Goal: Task Accomplishment & Management: Manage account settings

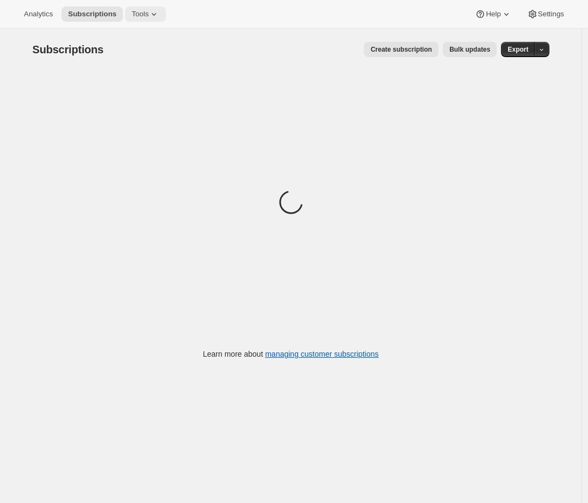
click at [137, 14] on span "Tools" at bounding box center [140, 14] width 17 height 9
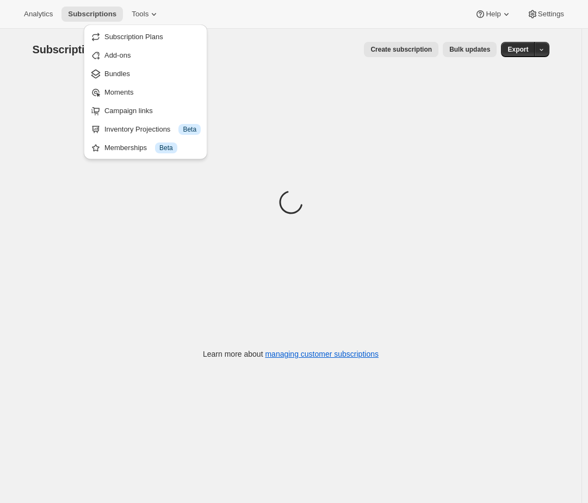
click at [176, 5] on div "Analytics Subscriptions Tools Help Settings" at bounding box center [294, 14] width 588 height 29
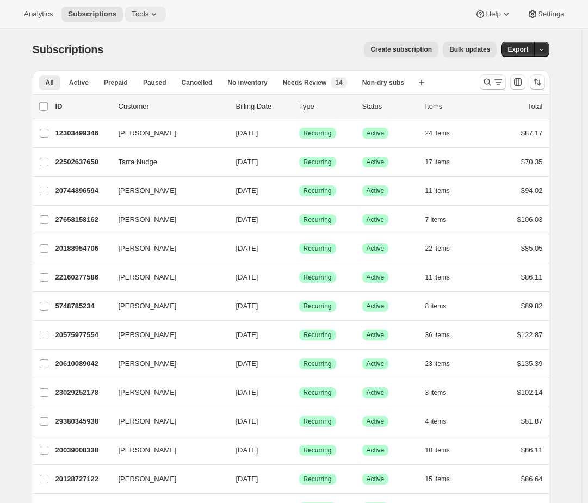
click at [164, 10] on button "Tools" at bounding box center [145, 14] width 41 height 15
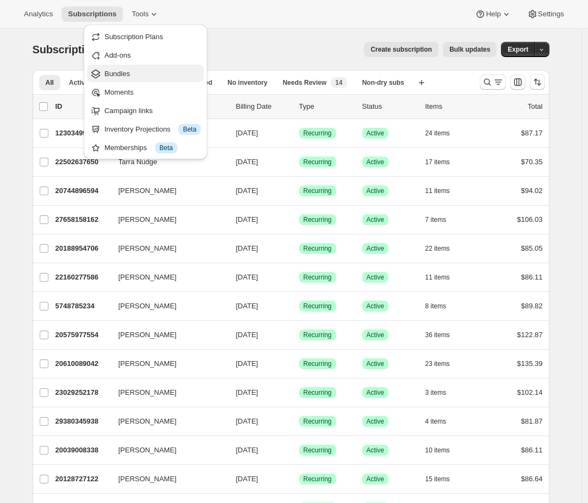
click at [134, 70] on span "Bundles" at bounding box center [152, 74] width 96 height 11
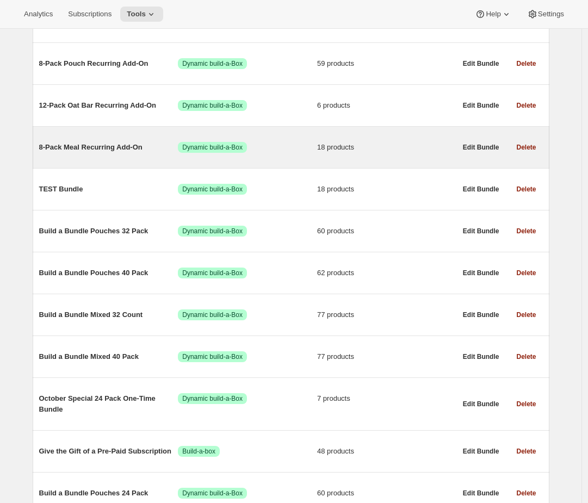
scroll to position [536, 0]
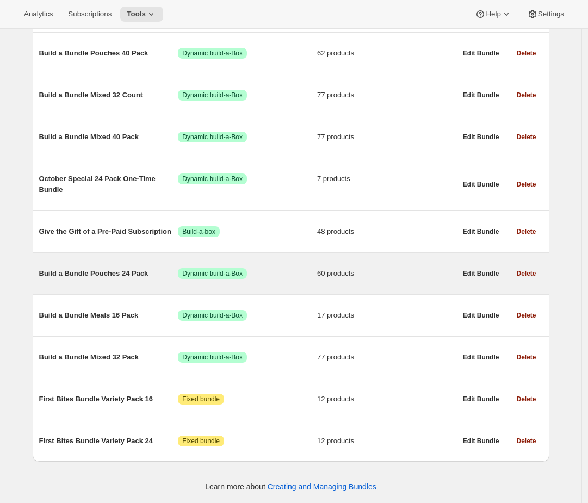
click at [107, 273] on span "Build a Bundle Pouches 24 Pack" at bounding box center [108, 273] width 139 height 11
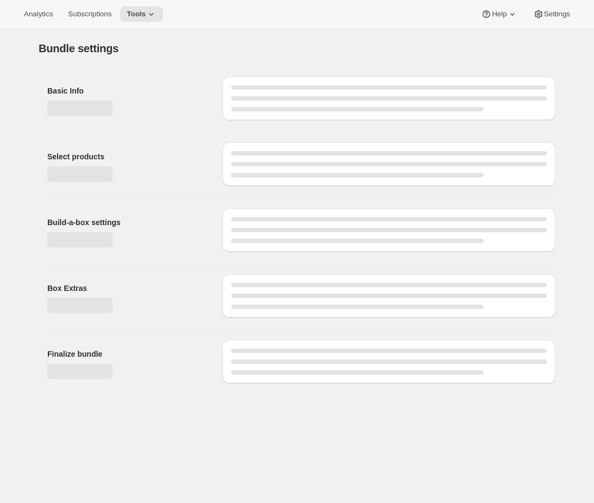
type input "Build a Bundle Pouches 24 Pack"
checkbox input "true"
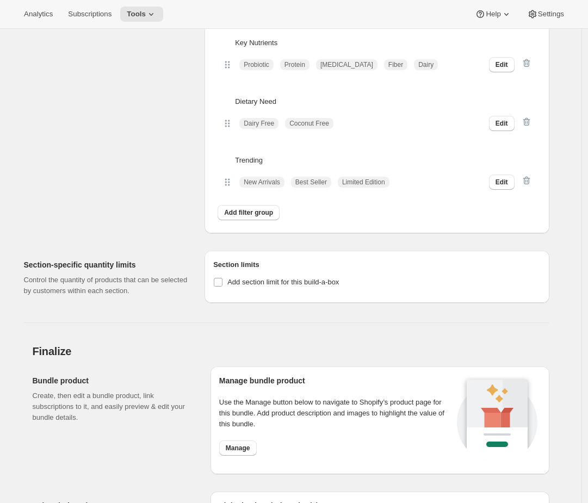
scroll to position [3981, 0]
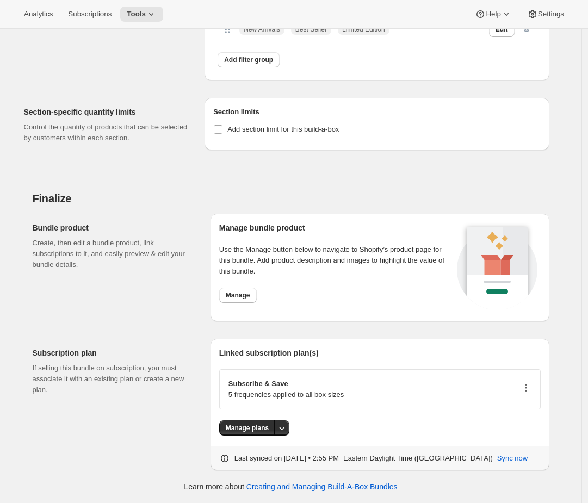
click at [529, 386] on icon "button" at bounding box center [526, 388] width 11 height 11
click at [261, 425] on span "Manage plans" at bounding box center [247, 428] width 43 height 9
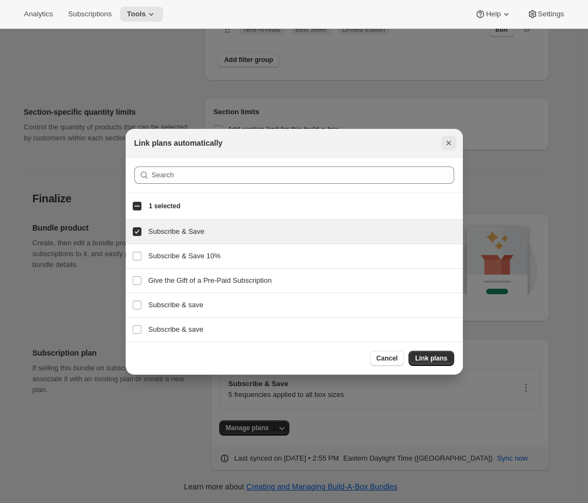
click at [447, 142] on icon "Close" at bounding box center [448, 143] width 4 height 4
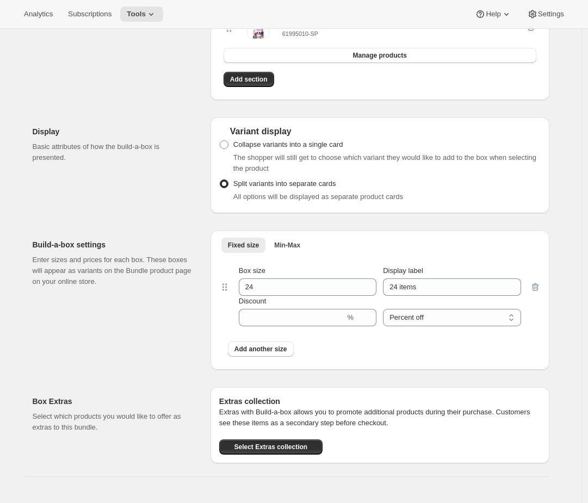
scroll to position [3011, 0]
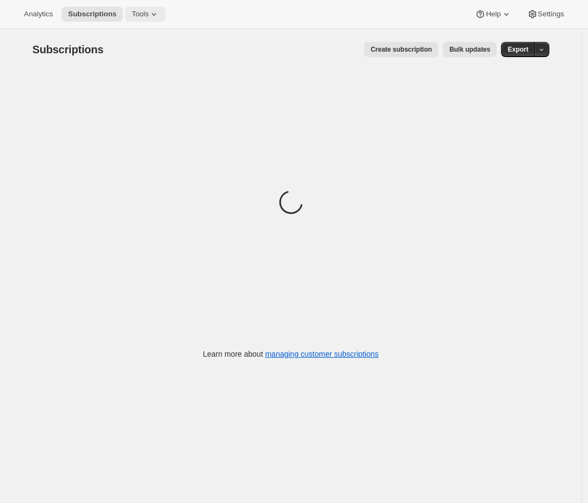
click at [146, 16] on span "Tools" at bounding box center [140, 14] width 17 height 9
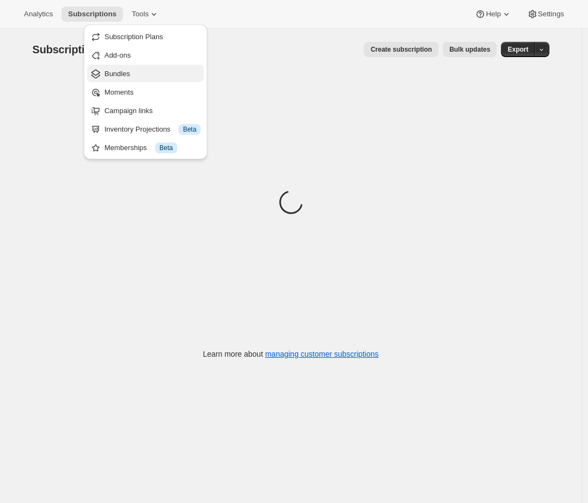
click at [124, 72] on span "Bundles" at bounding box center [117, 74] width 26 height 8
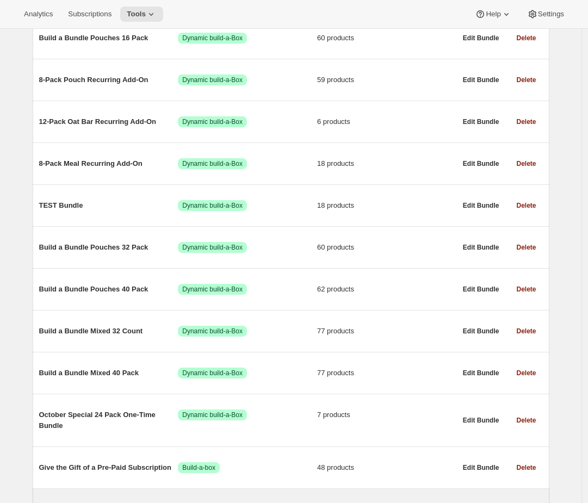
scroll to position [55, 0]
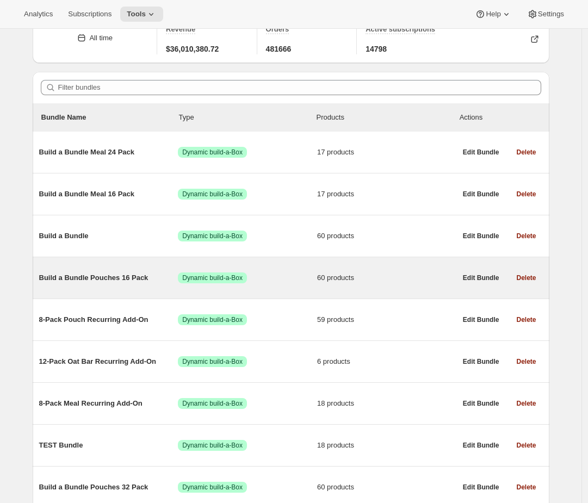
click at [144, 284] on div "Build a Bundle Pouches 16 Pack Success Dynamic build-a-Box 60 products" at bounding box center [247, 278] width 417 height 28
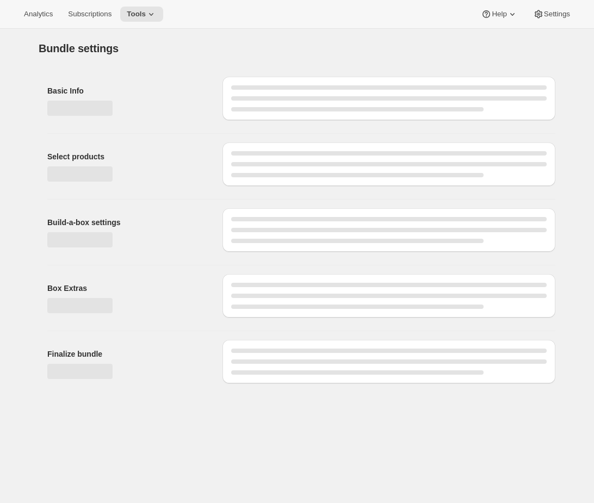
type input "Build a Bundle Pouches 16 Pack"
checkbox input "true"
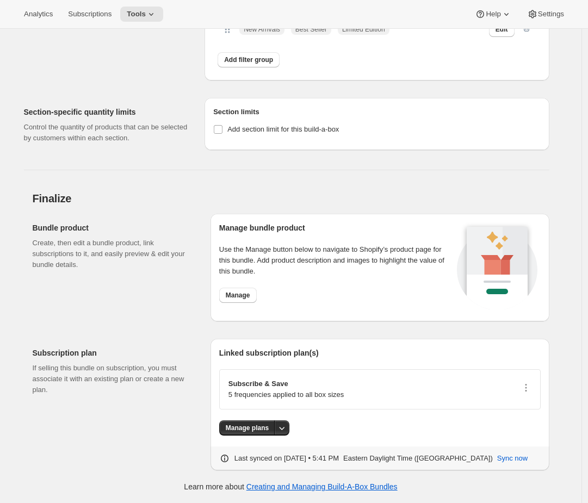
scroll to position [3981, 0]
click at [528, 384] on icon "button" at bounding box center [526, 388] width 11 height 11
click at [531, 384] on icon "button" at bounding box center [526, 388] width 11 height 11
click at [251, 424] on span "Manage plans" at bounding box center [247, 428] width 43 height 9
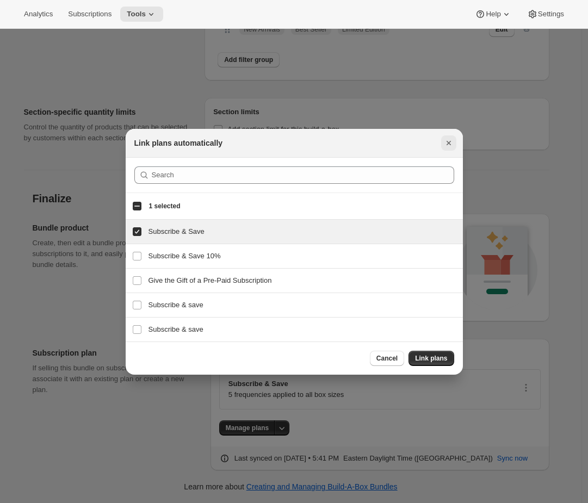
click at [451, 138] on icon "Close" at bounding box center [449, 143] width 11 height 11
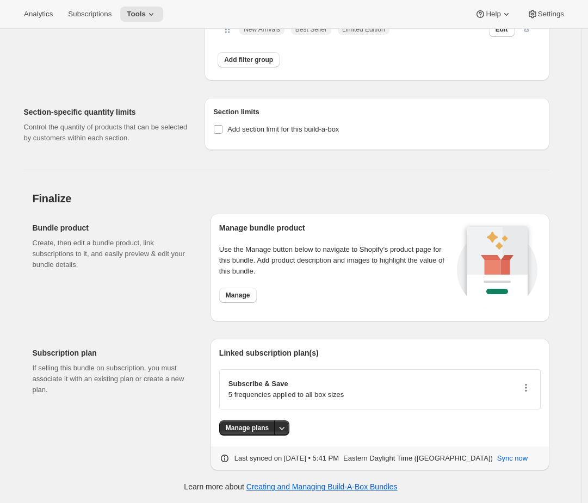
click at [531, 386] on icon "button" at bounding box center [526, 388] width 11 height 11
click at [514, 447] on span "Edit plan details" at bounding box center [512, 451] width 50 height 8
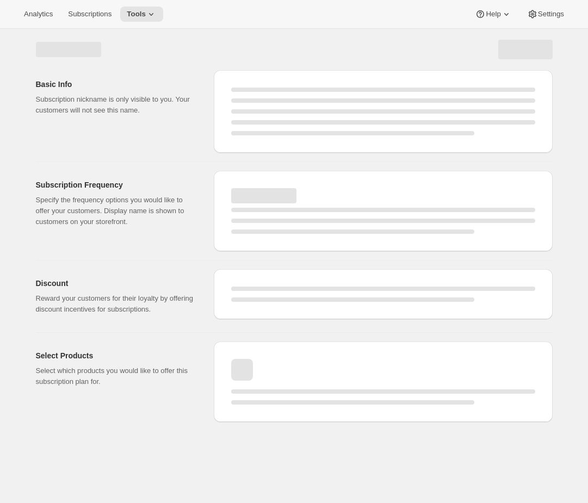
select select "WEEK"
select select "MONTH"
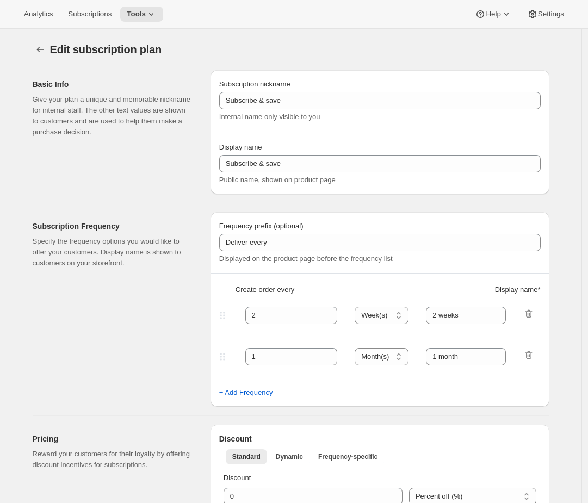
type input "[PLEASE DO NOT CHANGE WITHOUT SUPPORT FROM AWTOMIC TEAM] Subscribe & save (67 -…"
type input "Subscribe & Save"
type input "4"
type input "4 weeks"
select select "WEEK"
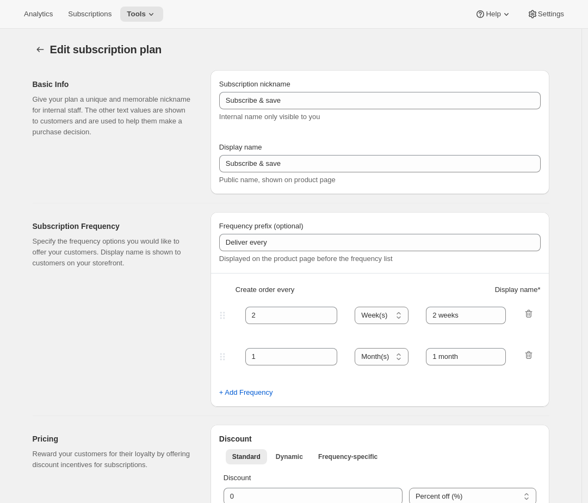
type input "1 week"
select select "WEEK"
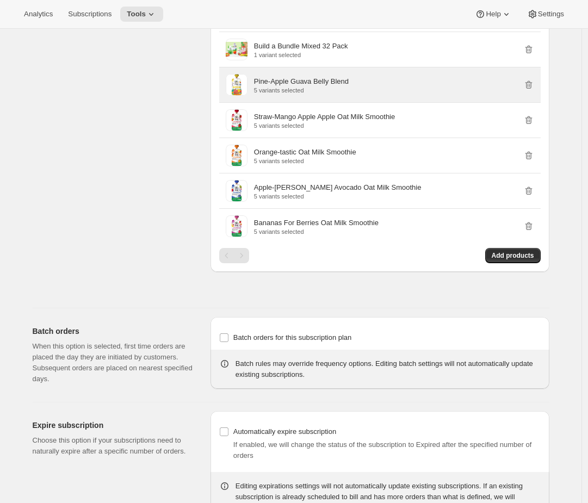
scroll to position [5828, 0]
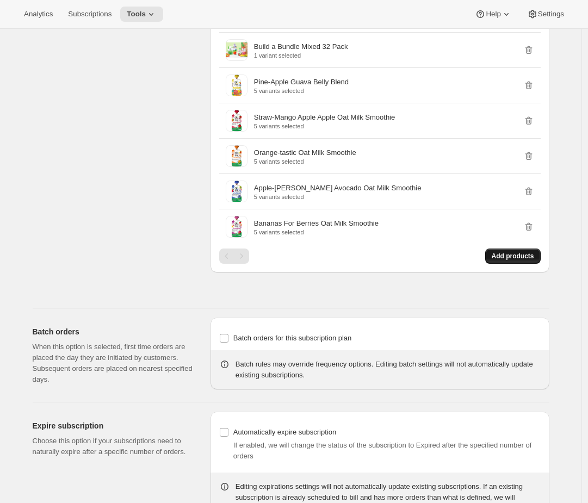
click at [502, 261] on span "Add products" at bounding box center [513, 256] width 42 height 9
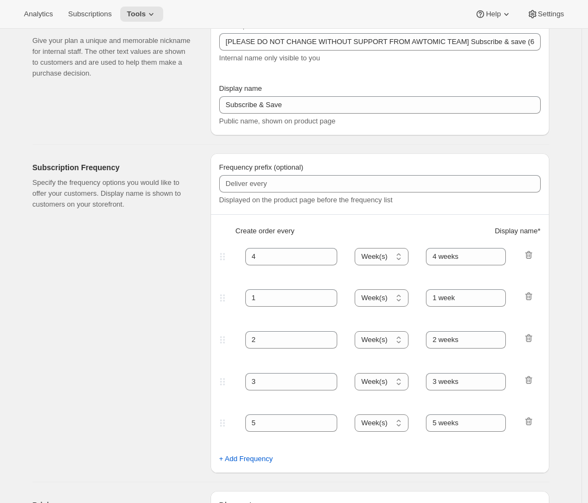
scroll to position [0, 0]
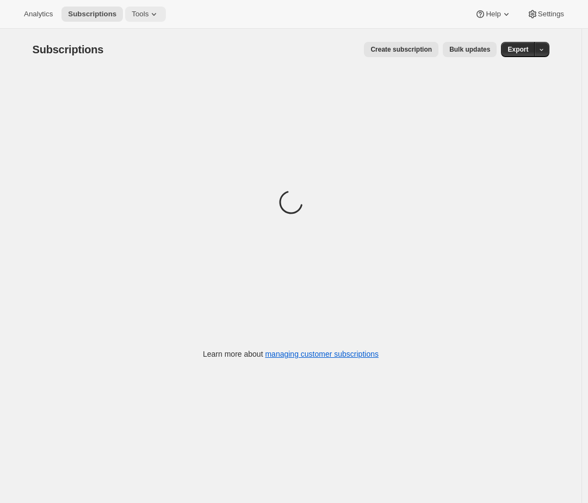
click at [144, 11] on span "Tools" at bounding box center [140, 14] width 17 height 9
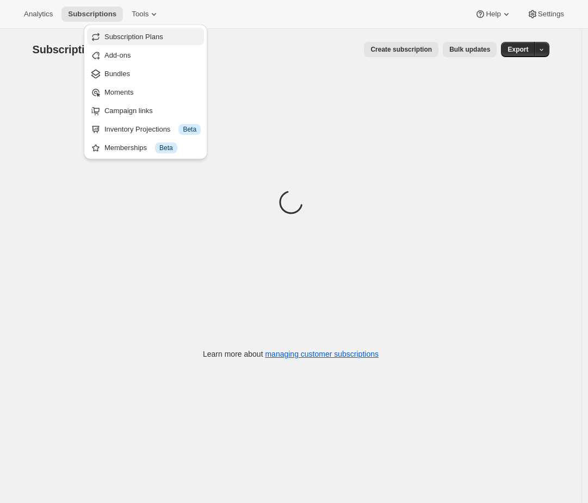
click at [140, 38] on span "Subscription Plans" at bounding box center [133, 37] width 59 height 8
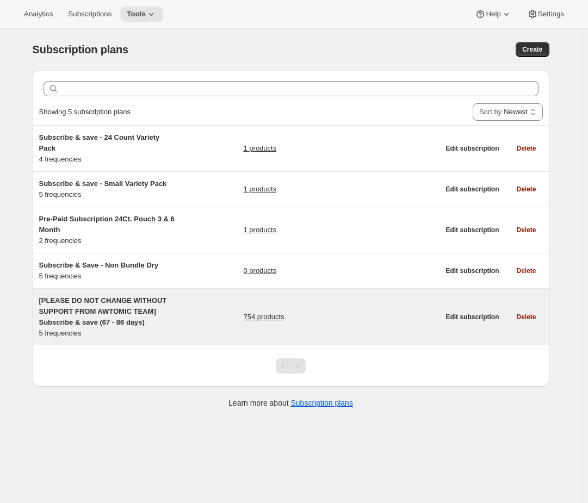
click at [192, 296] on div "[PLEASE DO NOT CHANGE WITHOUT SUPPORT FROM AWTOMIC TEAM] Subscribe & save (67 -…" at bounding box center [239, 318] width 401 height 44
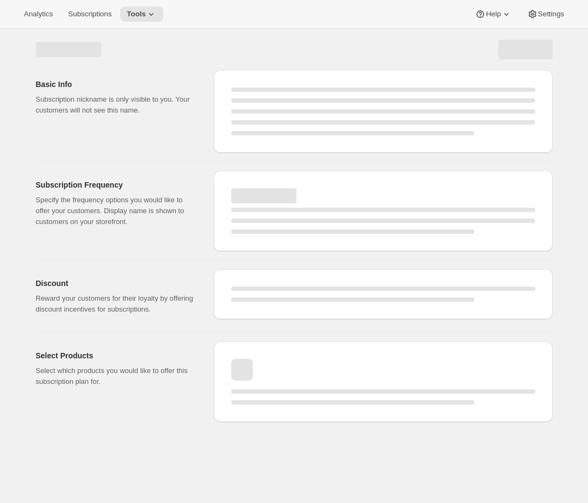
select select "WEEK"
select select "MONTH"
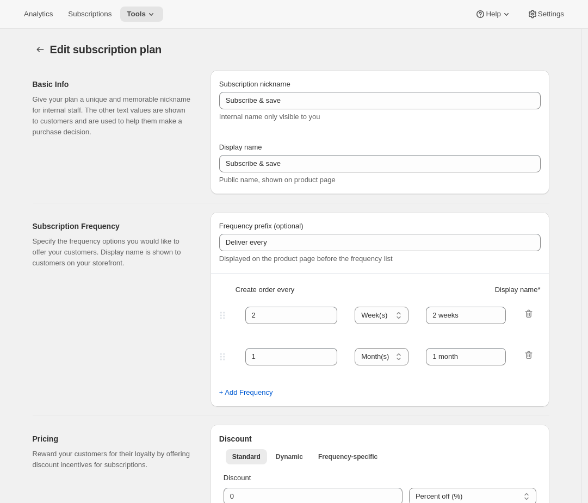
type input "[PLEASE DO NOT CHANGE WITHOUT SUPPORT FROM AWTOMIC TEAM] Subscribe & save (67 -…"
type input "Subscribe & Save"
type input "4"
type input "4 weeks"
select select "WEEK"
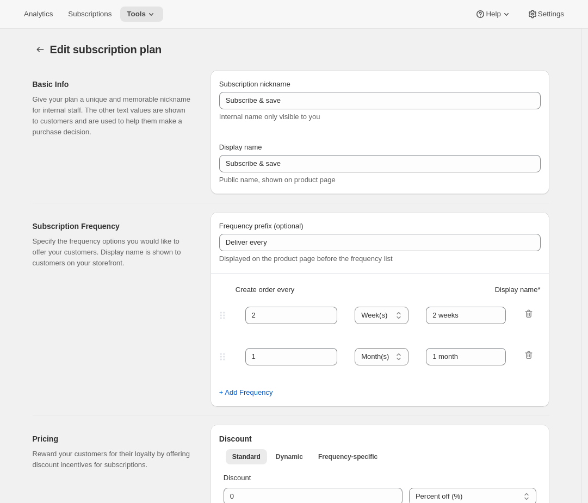
type input "1 week"
select select "WEEK"
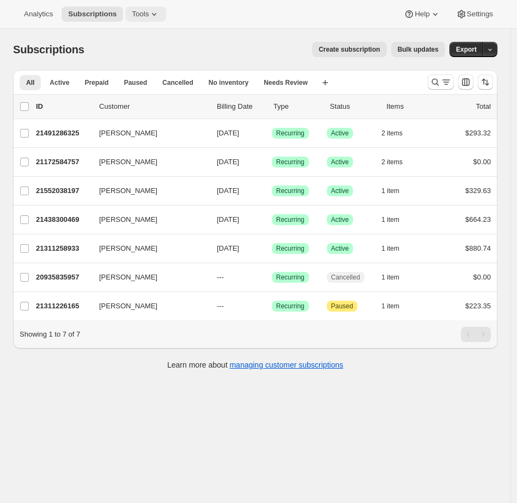
click at [152, 7] on button "Tools" at bounding box center [145, 14] width 41 height 15
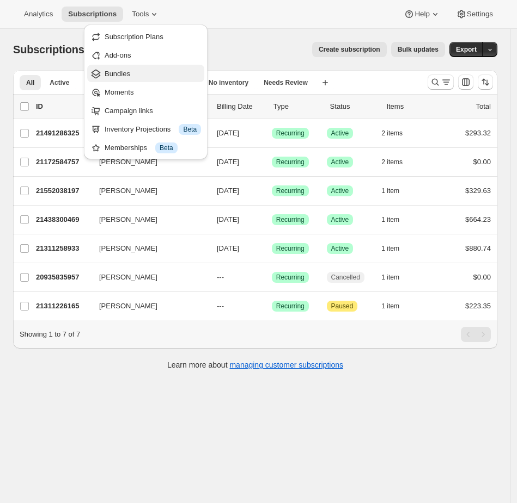
click at [128, 74] on span "Bundles" at bounding box center [117, 74] width 26 height 8
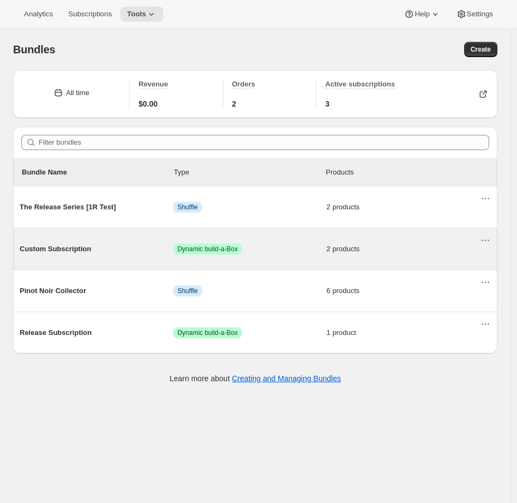
click at [385, 251] on span "2 products" at bounding box center [402, 249] width 153 height 11
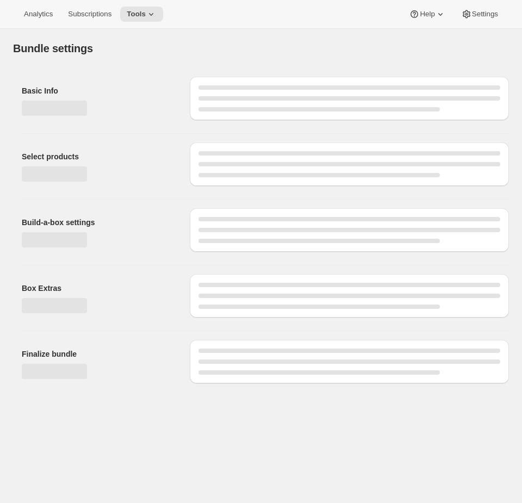
type input "Custom Subscription"
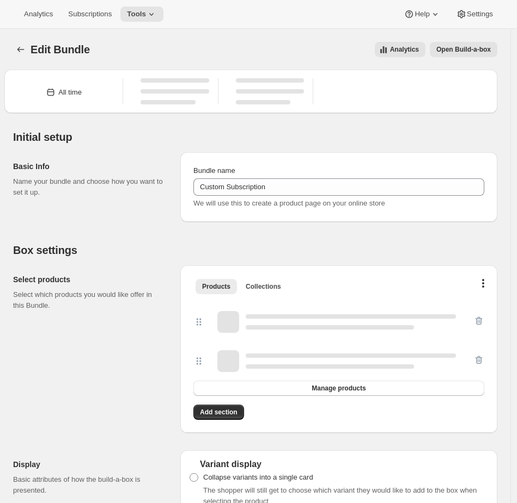
click at [487, 59] on div "Edit Bundle. This page is ready Edit Bundle Analytics Open Build-a-box More act…" at bounding box center [255, 49] width 484 height 41
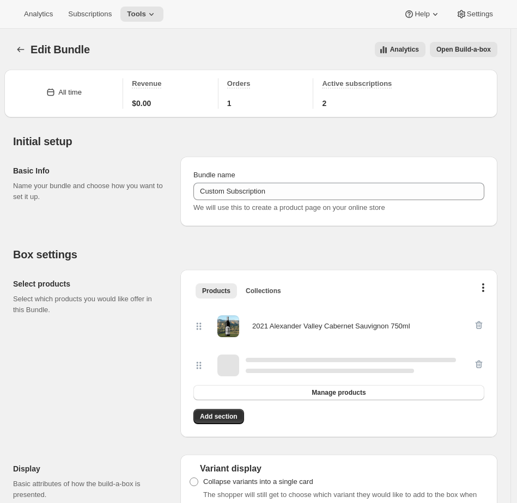
click at [487, 54] on button "Open Build-a-box" at bounding box center [462, 49] width 67 height 15
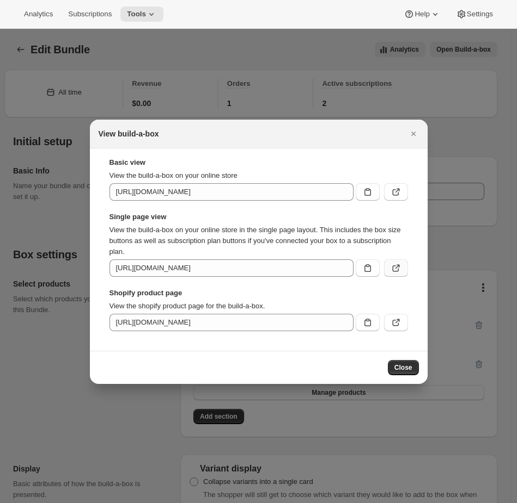
click at [402, 275] on button ":r5m:" at bounding box center [396, 268] width 24 height 17
click at [415, 132] on icon "Close" at bounding box center [413, 133] width 11 height 11
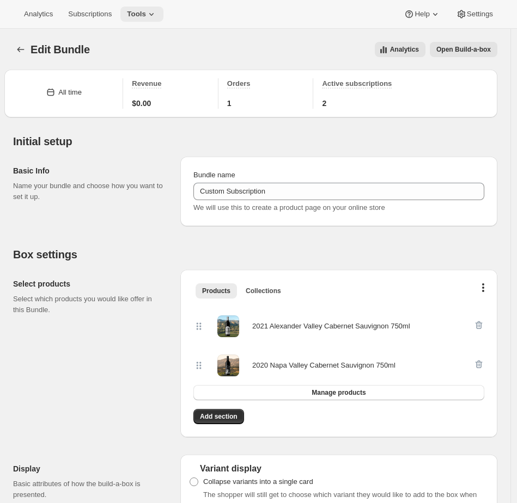
click at [147, 19] on button "Tools" at bounding box center [141, 14] width 43 height 15
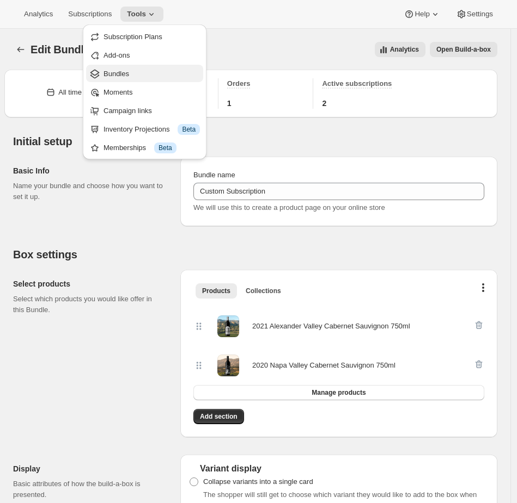
click at [139, 70] on span "Bundles" at bounding box center [151, 74] width 96 height 11
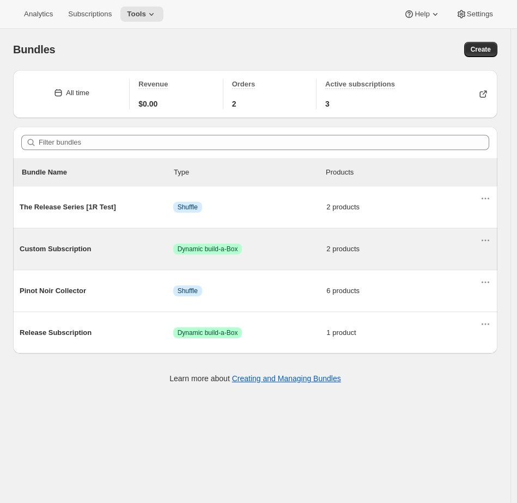
click at [268, 254] on span "Success Dynamic build-a-Box" at bounding box center [249, 249] width 153 height 11
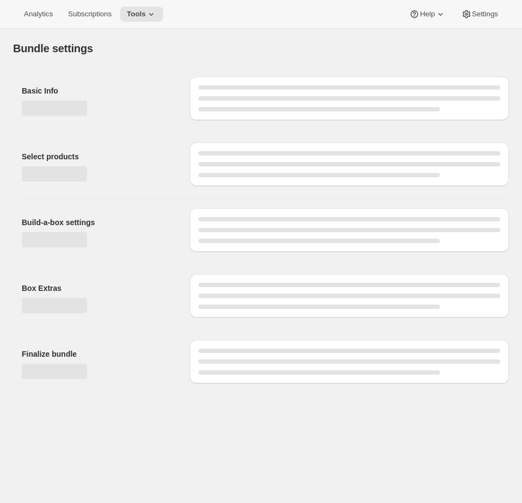
type input "Custom Subscription"
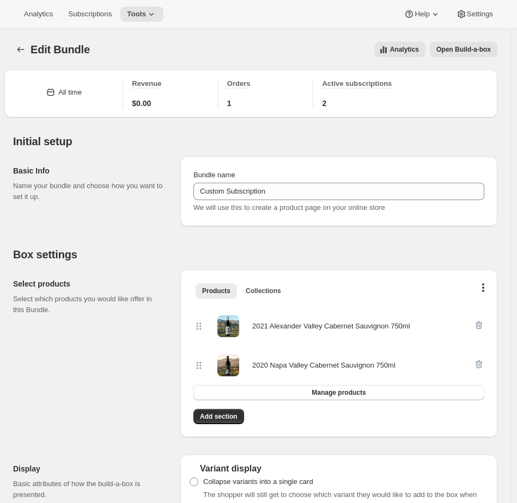
click at [477, 52] on span "Open Build-a-box" at bounding box center [463, 49] width 54 height 9
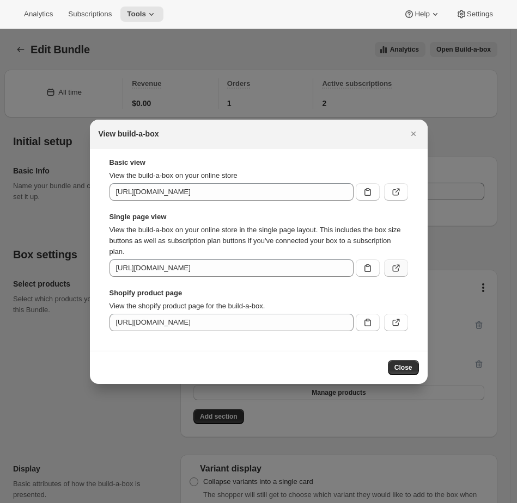
click at [392, 260] on button ":r95:" at bounding box center [396, 268] width 24 height 17
click at [324, 48] on div at bounding box center [258, 251] width 517 height 503
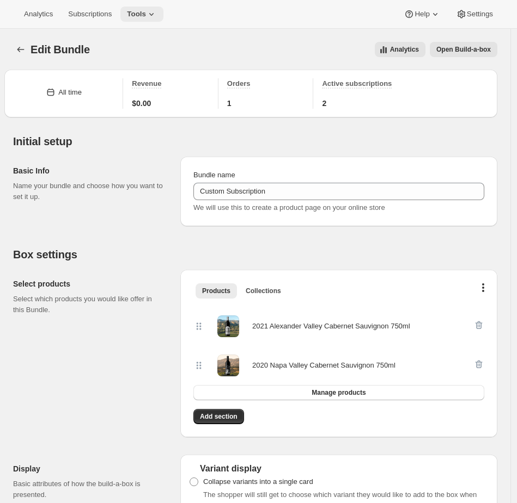
click at [155, 15] on icon at bounding box center [151, 14] width 11 height 11
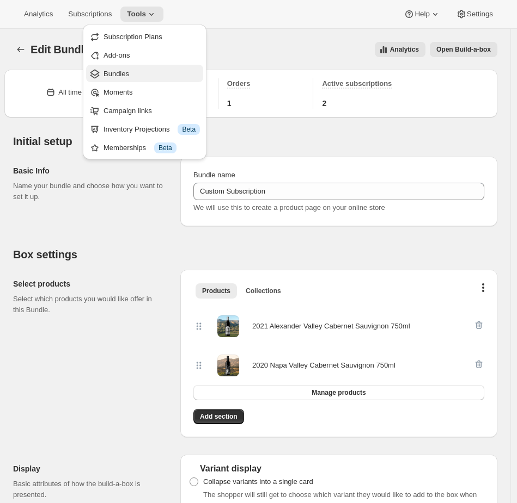
click at [144, 66] on button "Bundles" at bounding box center [144, 73] width 117 height 17
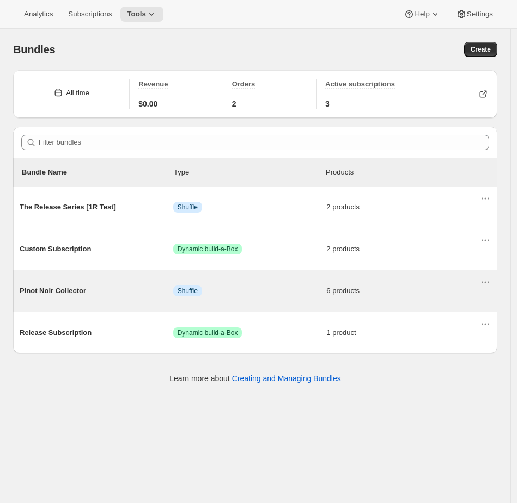
click at [276, 293] on span "Info Shuffle" at bounding box center [249, 291] width 153 height 11
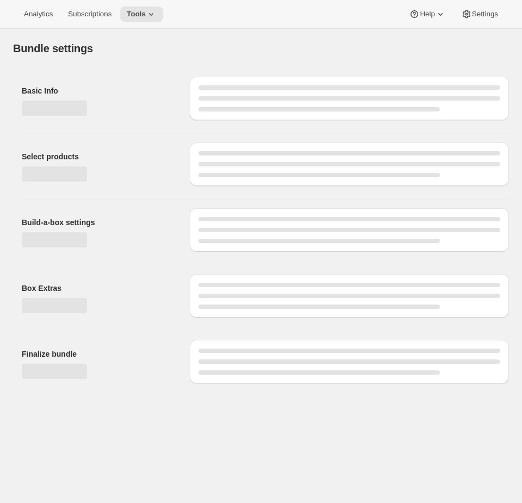
type input "Pinot Noir Collector"
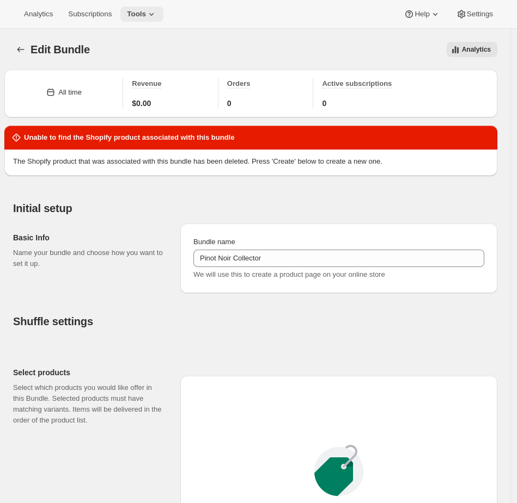
click at [153, 9] on icon at bounding box center [151, 14] width 11 height 11
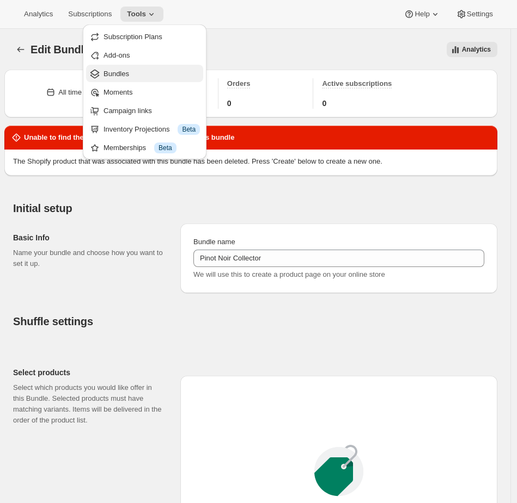
click at [138, 69] on span "Bundles" at bounding box center [151, 74] width 96 height 11
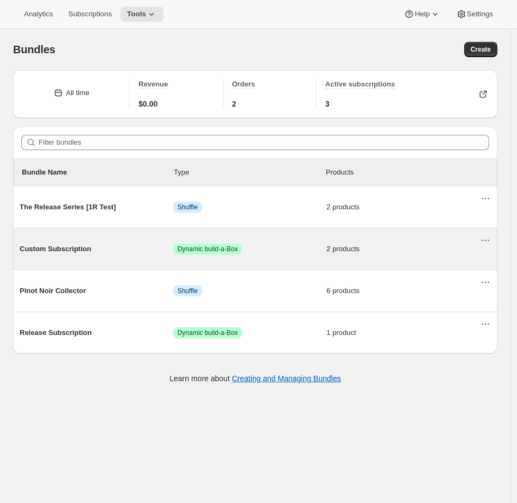
click at [258, 242] on div "Custom Subscription Success Dynamic build-a-Box 2 products" at bounding box center [250, 249] width 460 height 28
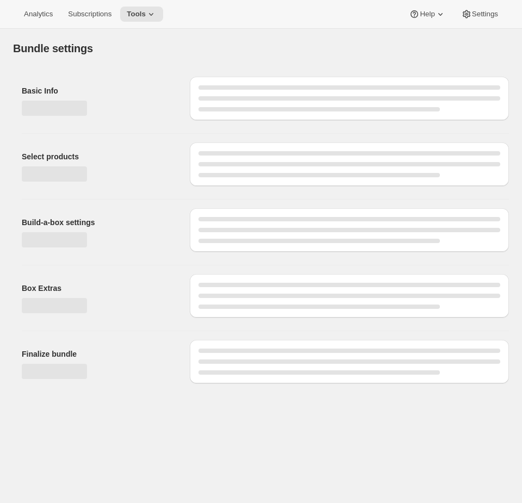
type input "Custom Subscription"
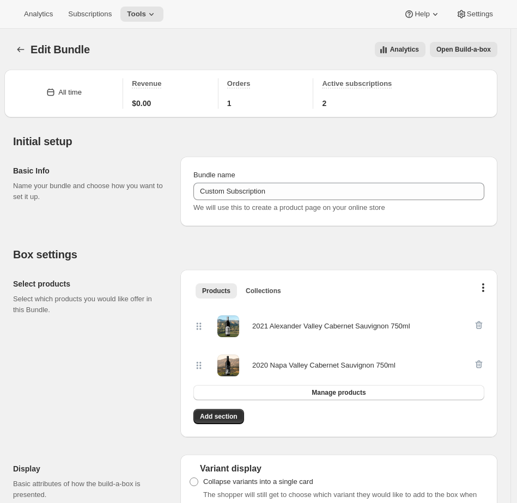
click at [481, 50] on span "Open Build-a-box" at bounding box center [463, 49] width 54 height 9
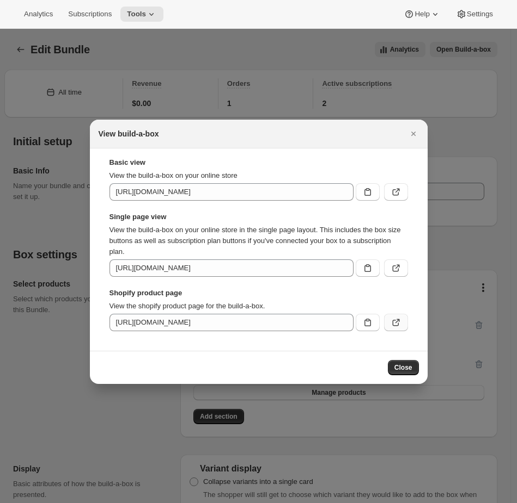
click at [394, 325] on icon ":rfd:" at bounding box center [395, 322] width 11 height 11
click at [391, 265] on icon ":rfd:" at bounding box center [395, 268] width 11 height 11
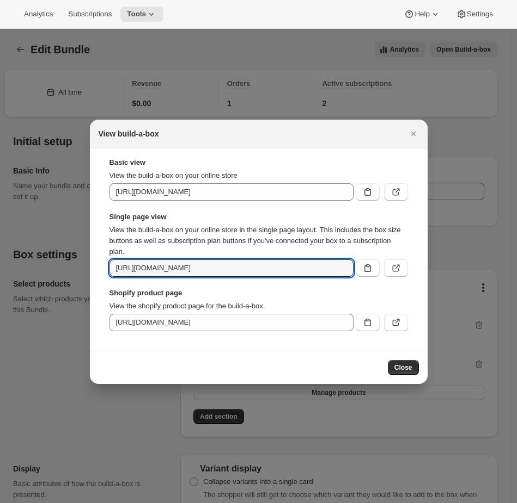
scroll to position [0, 159]
drag, startPoint x: 224, startPoint y: 269, endPoint x: 566, endPoint y: 303, distance: 344.0
click at [517, 303] on html "Analytics Subscriptions Tools Help Settings Skip to content Edit Bundle. This p…" at bounding box center [258, 251] width 517 height 503
